Goal: Register for event/course

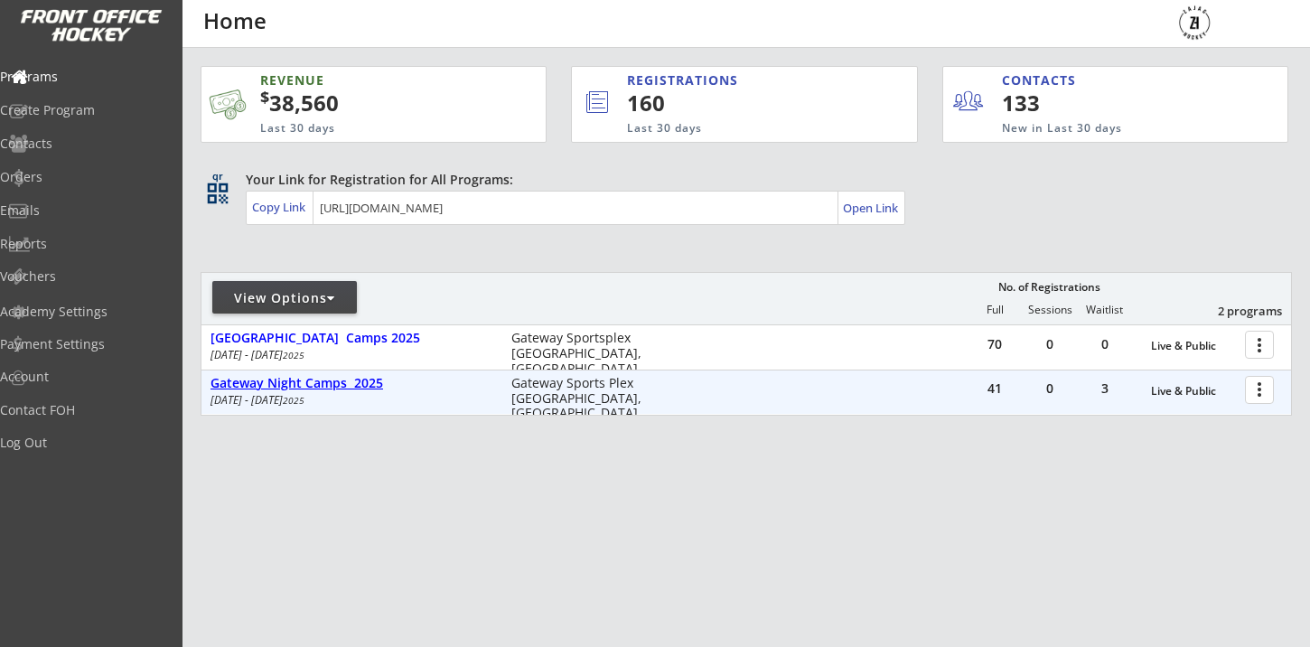
click at [369, 378] on div "Gateway Night Camps 2025" at bounding box center [351, 383] width 282 height 15
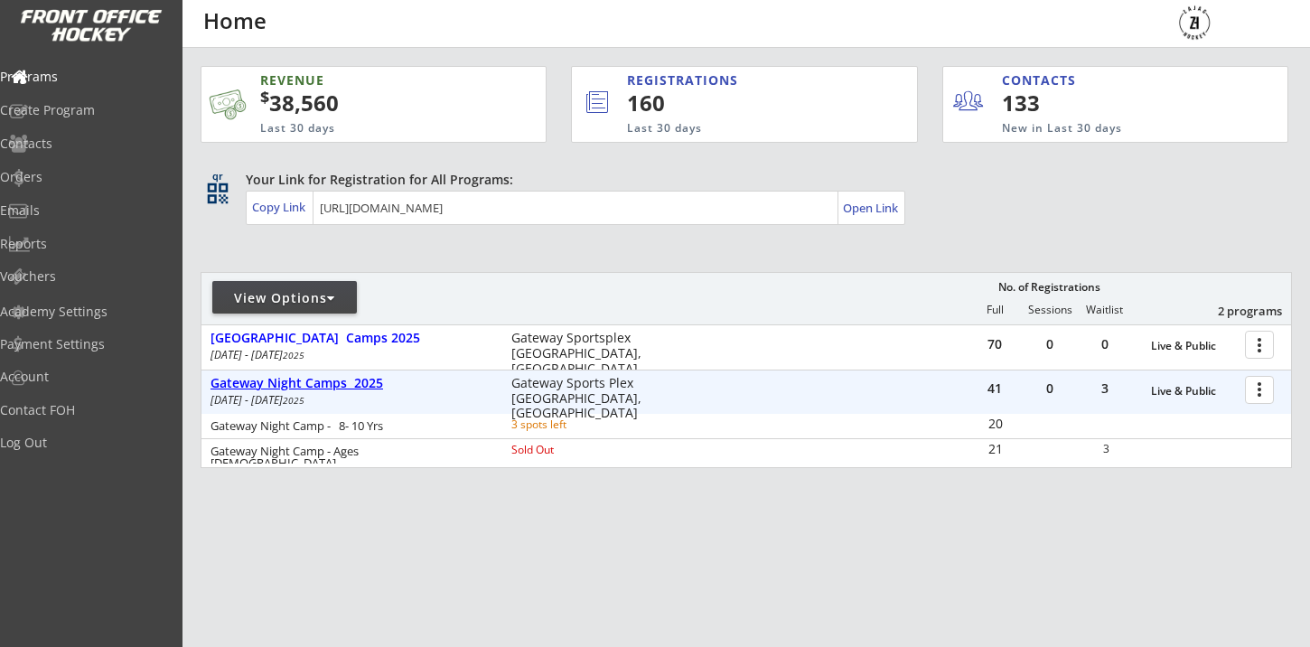
click at [369, 378] on div "Gateway Night Camps 2025" at bounding box center [351, 383] width 282 height 15
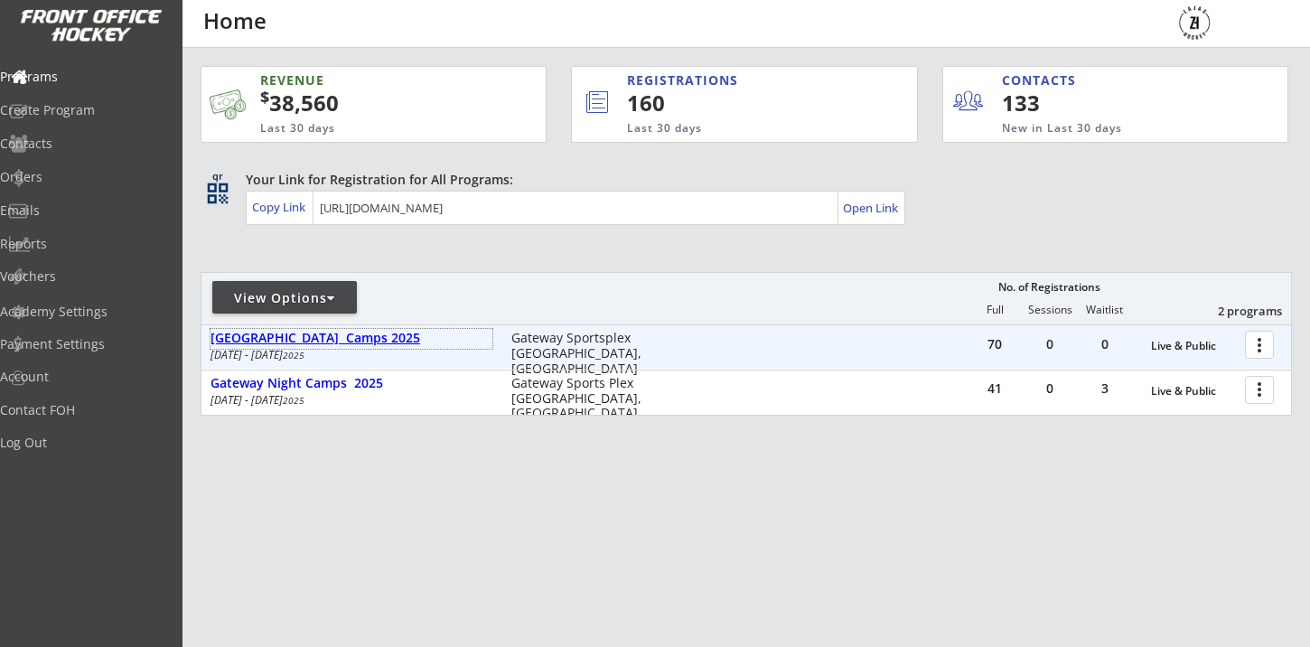
click at [369, 332] on div "[GEOGRAPHIC_DATA] Camps 2025" at bounding box center [351, 338] width 282 height 15
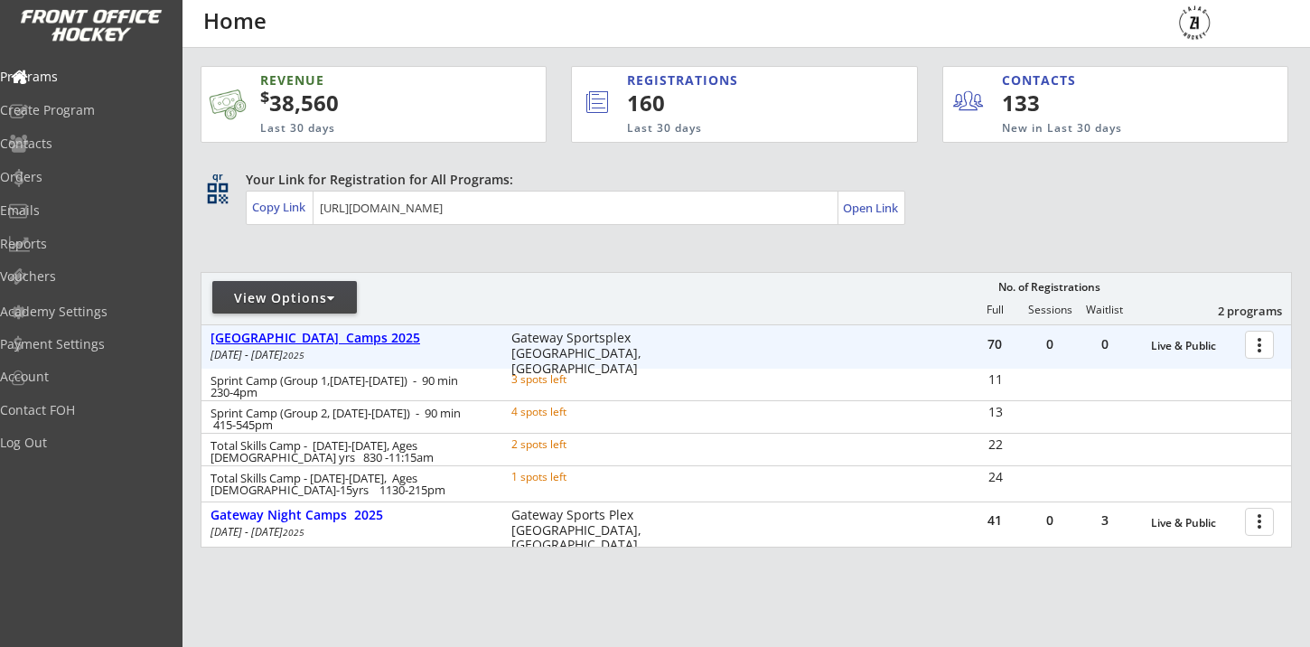
click at [369, 332] on div "[GEOGRAPHIC_DATA] Camps 2025" at bounding box center [351, 338] width 282 height 15
